Goal: Book appointment/travel/reservation

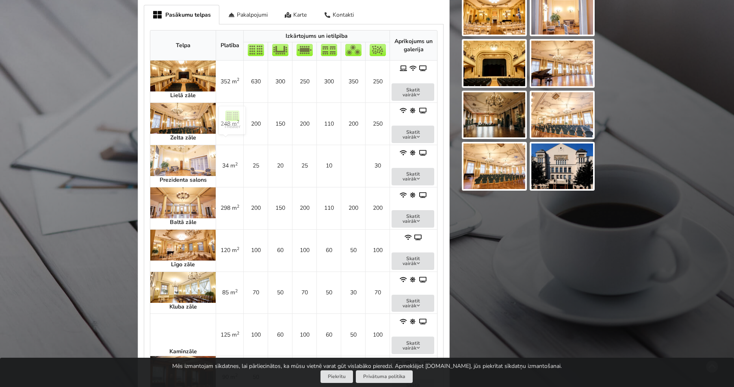
scroll to position [366, 0]
click at [397, 89] on button "Skatīt vairāk" at bounding box center [413, 91] width 43 height 17
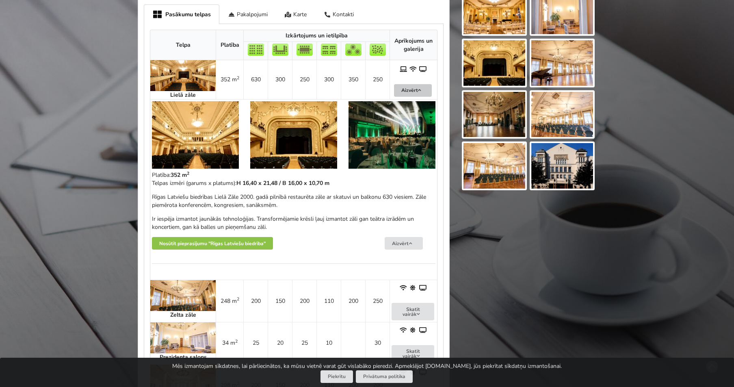
click at [397, 89] on button "Aizvērt" at bounding box center [413, 90] width 38 height 13
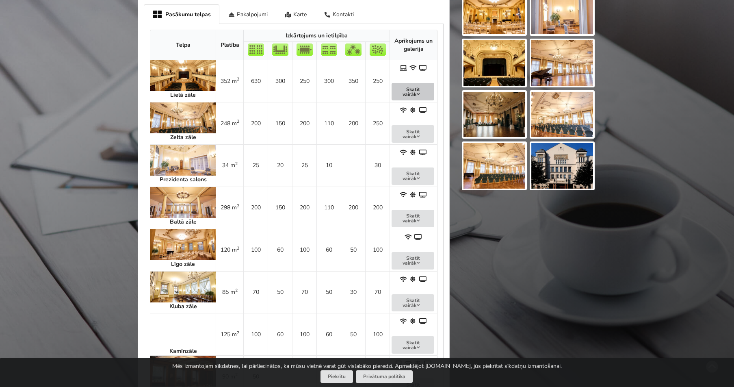
click at [397, 89] on button "Skatīt vairāk" at bounding box center [413, 91] width 43 height 17
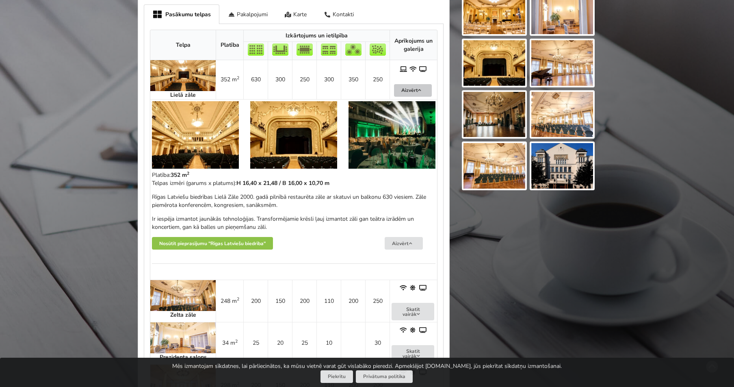
click at [397, 89] on button "Aizvērt" at bounding box center [413, 90] width 38 height 13
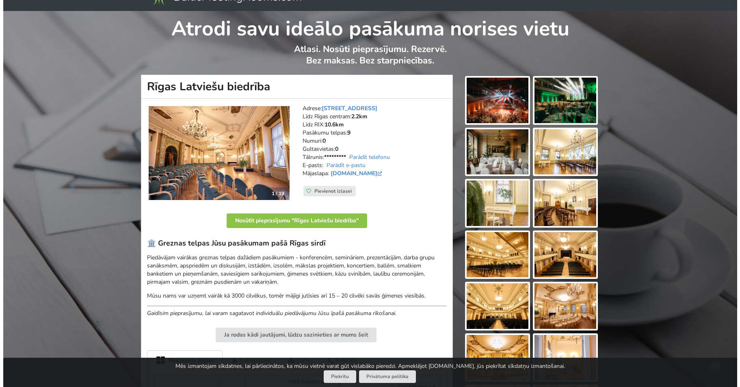
scroll to position [9, 0]
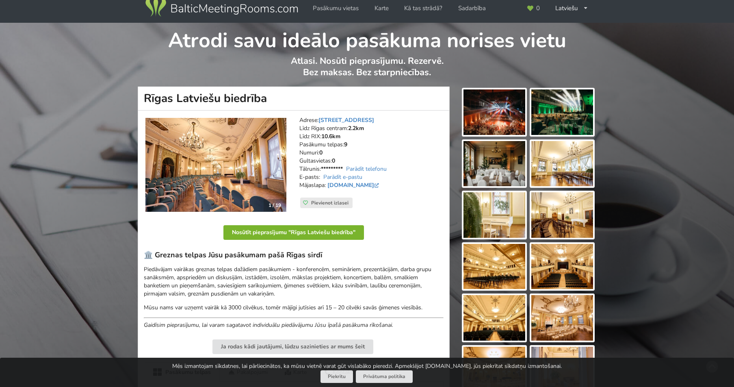
click at [302, 237] on button "Nosūtīt pieprasījumu "Rīgas Latviešu biedrība"" at bounding box center [293, 232] width 141 height 15
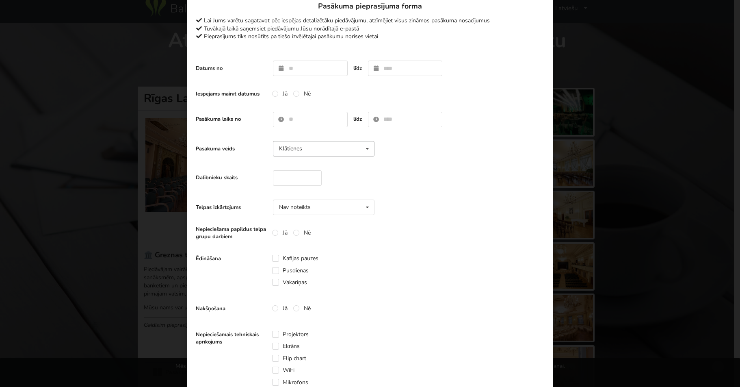
scroll to position [31, 0]
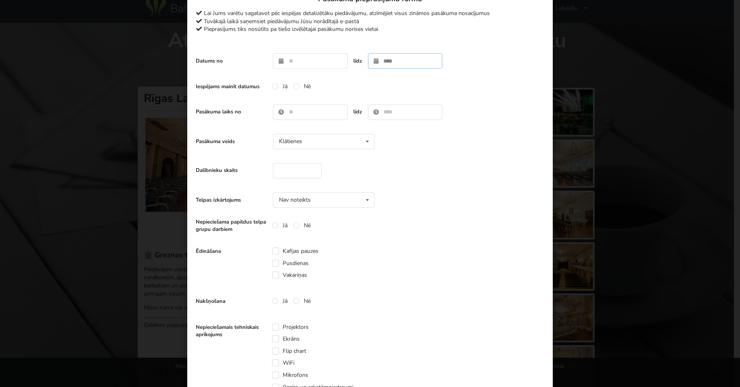
click at [383, 59] on input "text" at bounding box center [405, 60] width 75 height 15
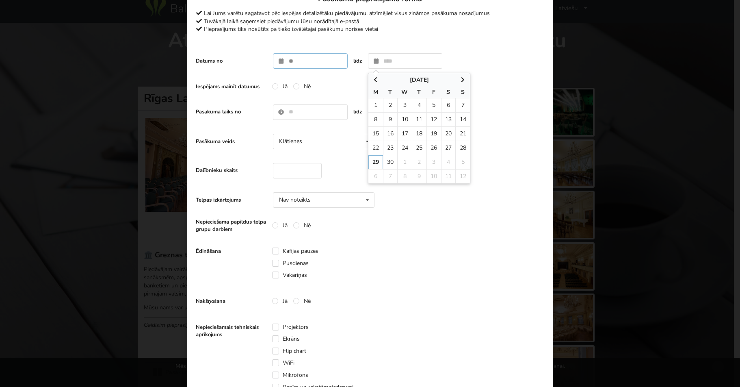
click at [305, 63] on input "text" at bounding box center [310, 60] width 75 height 15
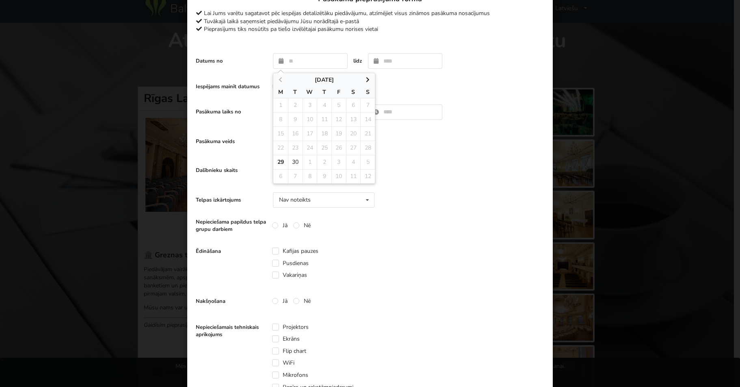
click at [475, 66] on div "Datums no [DATE] M T W T F S S 1 2 3 4 5 6 7 8 9 10 11 12 13 14 15 16 17 18 19 …" at bounding box center [370, 61] width 349 height 24
click at [279, 113] on input "text" at bounding box center [310, 111] width 75 height 15
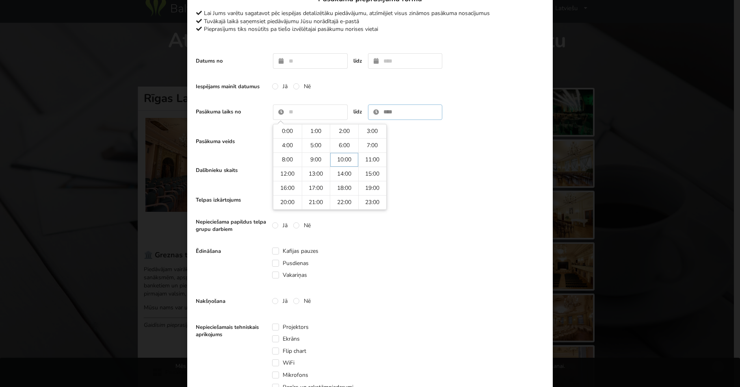
click at [417, 116] on input "text" at bounding box center [405, 111] width 75 height 15
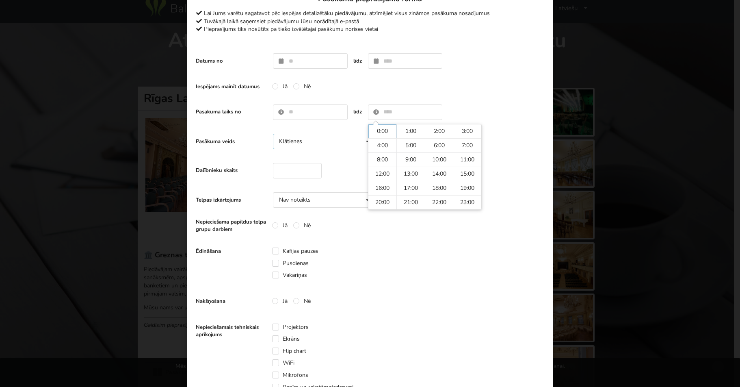
click at [287, 144] on div "Klātienes" at bounding box center [290, 142] width 23 height 6
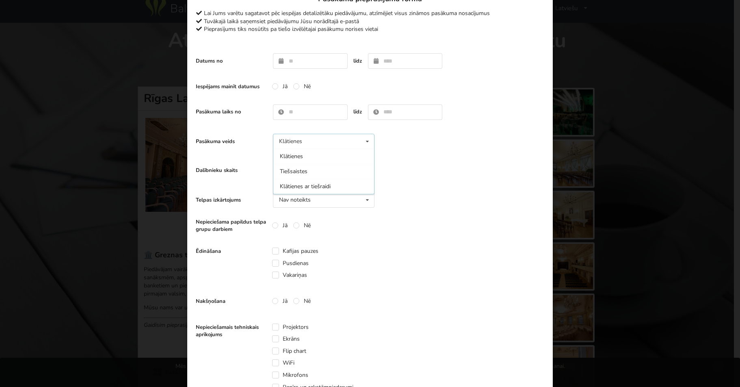
click at [256, 147] on div "Pasākuma veids Klātienes Klātienes Tiešsaistes Klātienes ar tiešraidi" at bounding box center [288, 141] width 184 height 15
click at [304, 170] on input "number" at bounding box center [297, 170] width 49 height 15
click at [308, 105] on input "text" at bounding box center [310, 111] width 75 height 15
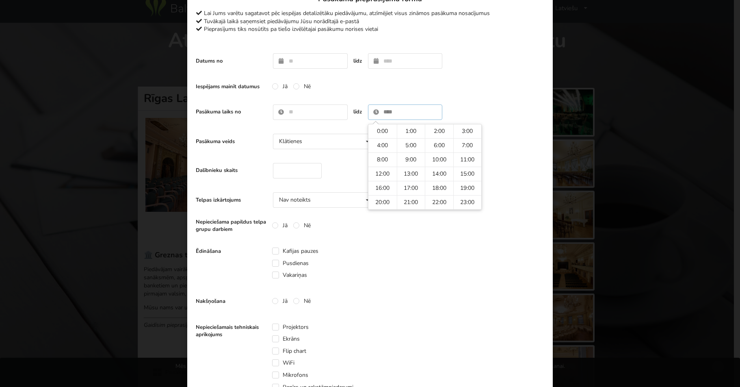
click at [403, 118] on input "text" at bounding box center [405, 111] width 75 height 15
click at [299, 144] on div "Klātienes" at bounding box center [290, 142] width 23 height 6
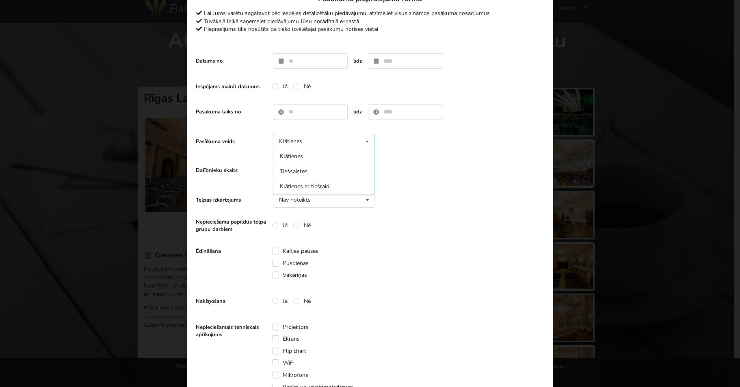
click at [246, 147] on div "Pasākuma veids Klātienes Klātienes Tiešsaistes Klātienes ar tiešraidi" at bounding box center [288, 141] width 184 height 15
click at [283, 169] on input "number" at bounding box center [297, 170] width 49 height 15
click at [227, 173] on label "Dalībnieku skaits" at bounding box center [231, 170] width 71 height 7
click at [313, 195] on div "Nav noteikts Nav noteikts Teātris U-Veids [GEOGRAPHIC_DATA] Klase" at bounding box center [324, 199] width 102 height 15
click at [397, 182] on div "Dalībnieku skaits" at bounding box center [370, 171] width 349 height 24
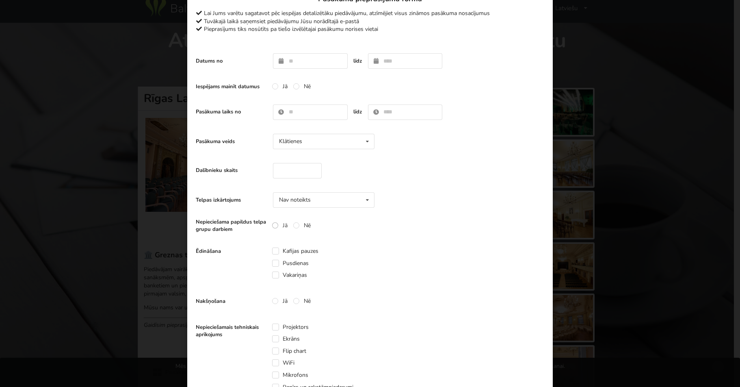
click at [272, 227] on label "Jā" at bounding box center [279, 225] width 15 height 7
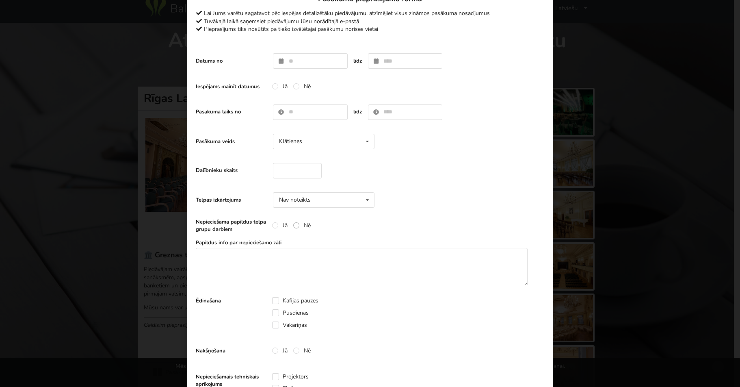
click at [296, 224] on label "Nē" at bounding box center [301, 225] width 17 height 7
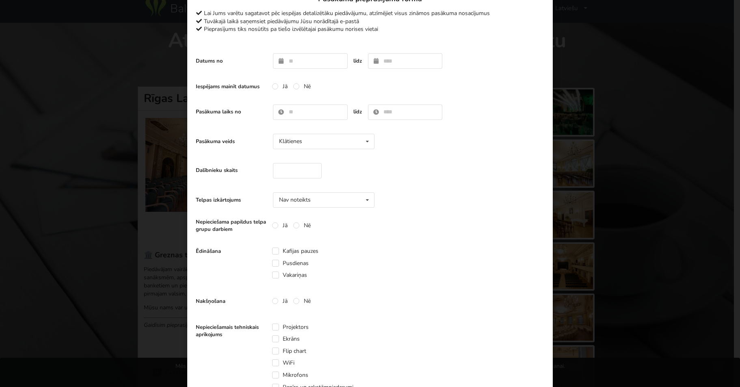
click at [366, 222] on div "Nepieciešama papildus telpa grupu darbiem Jā Nē" at bounding box center [370, 225] width 349 height 16
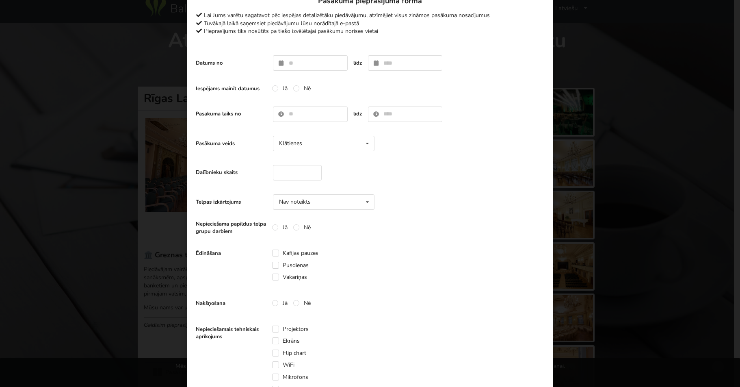
scroll to position [0, 0]
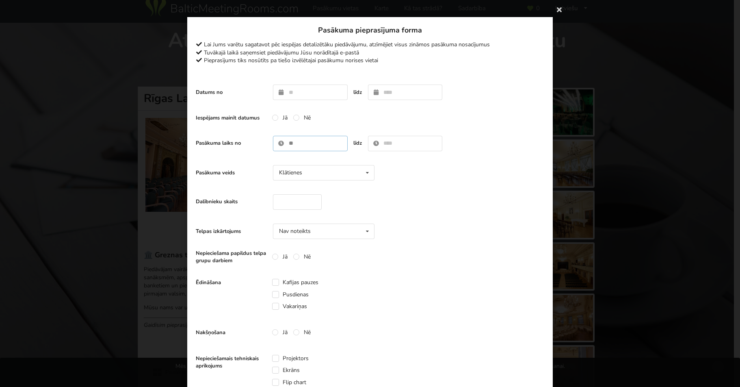
click at [297, 140] on input "text" at bounding box center [310, 143] width 75 height 15
click at [243, 176] on label "Pasākuma veids" at bounding box center [231, 172] width 71 height 7
click at [308, 173] on div "Klātienes Klātienes Tiešsaistes Klātienes ar tiešraidi" at bounding box center [324, 172] width 102 height 15
click at [427, 181] on div "Pasākuma veids Klātienes Klātienes Tiešsaistes Klātienes ar tiešraidi" at bounding box center [370, 173] width 349 height 24
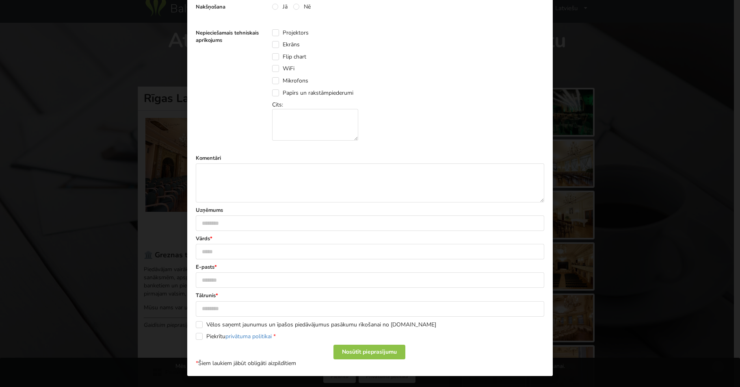
scroll to position [326, 0]
click at [605, 95] on div "Paldies, Jūsu pieprasījums nosūtīts pa tiešo pasākuma vietai! Tuvākajā laikā sa…" at bounding box center [370, 193] width 740 height 387
click at [626, 100] on div "Paldies, Jūsu pieprasījums nosūtīts pa tiešo pasākuma vietai! Tuvākajā laikā sa…" at bounding box center [370, 193] width 740 height 387
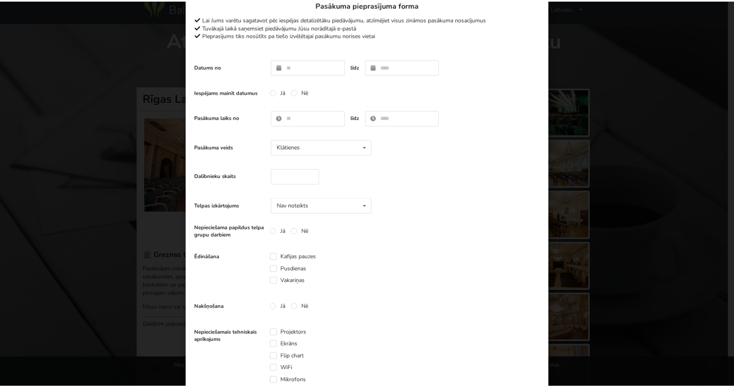
scroll to position [0, 0]
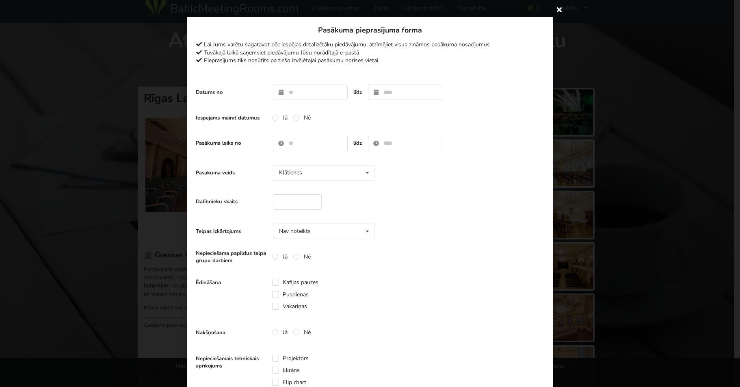
click at [553, 14] on icon at bounding box center [559, 9] width 13 height 13
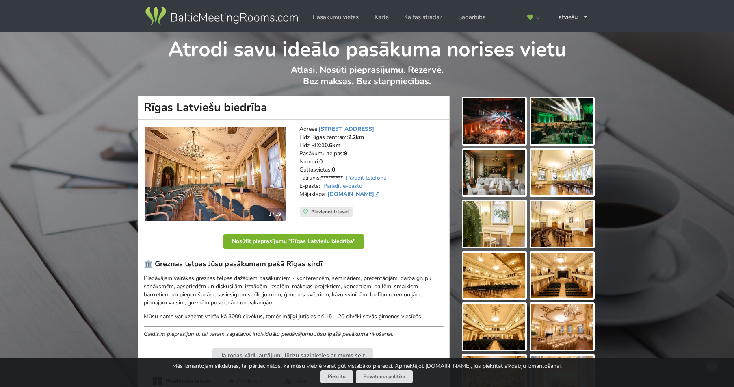
click at [279, 242] on button "Nosūtīt pieprasījumu "Rīgas Latviešu biedrība"" at bounding box center [293, 241] width 141 height 15
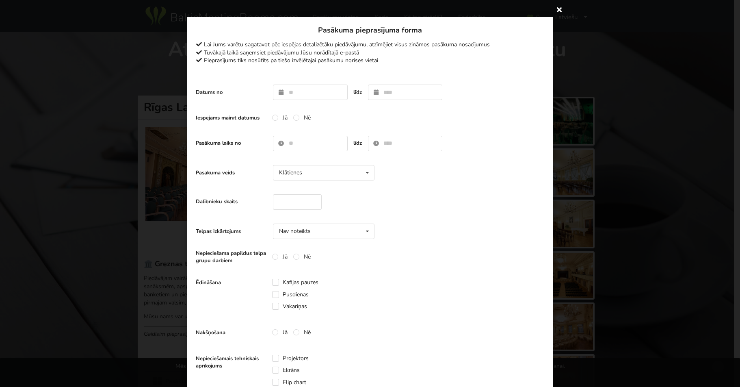
click at [553, 13] on icon at bounding box center [559, 9] width 13 height 13
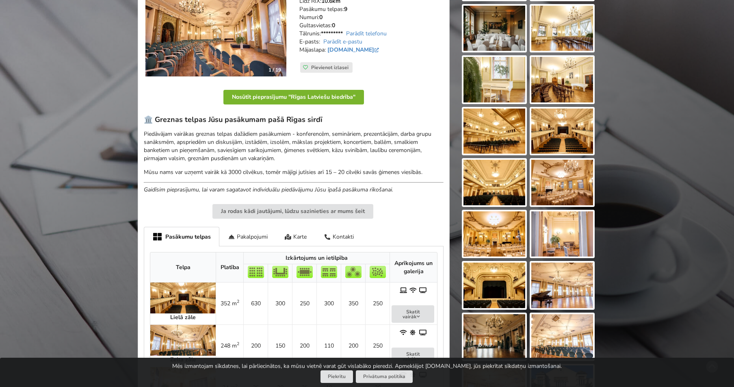
scroll to position [63, 0]
